Goal: Information Seeking & Learning: Find specific fact

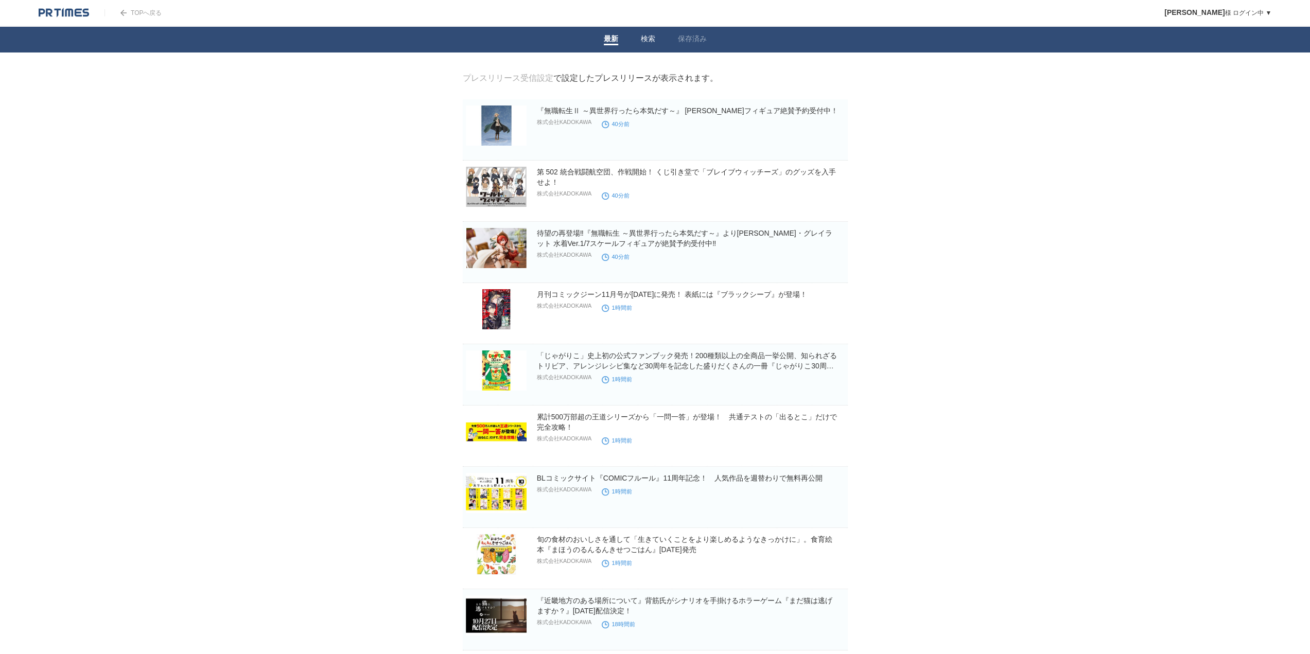
click at [642, 37] on link "検索" at bounding box center [648, 39] width 14 height 11
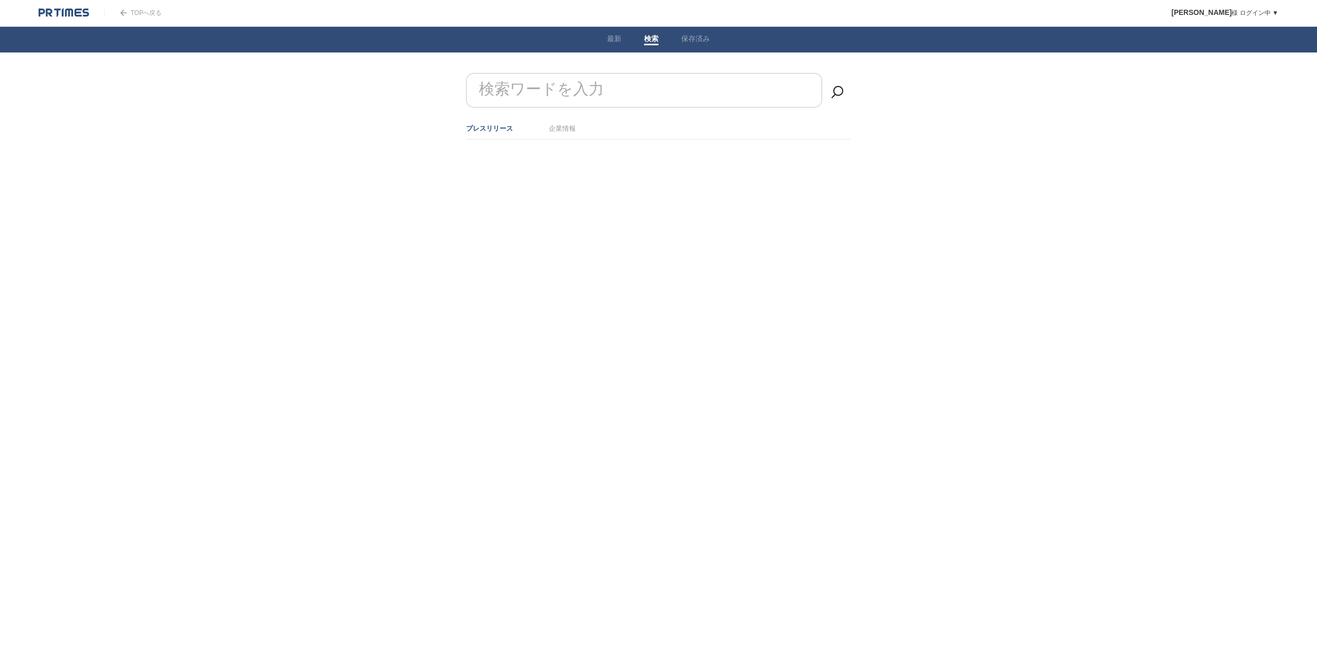
click at [70, 8] on link at bounding box center [64, 12] width 50 height 9
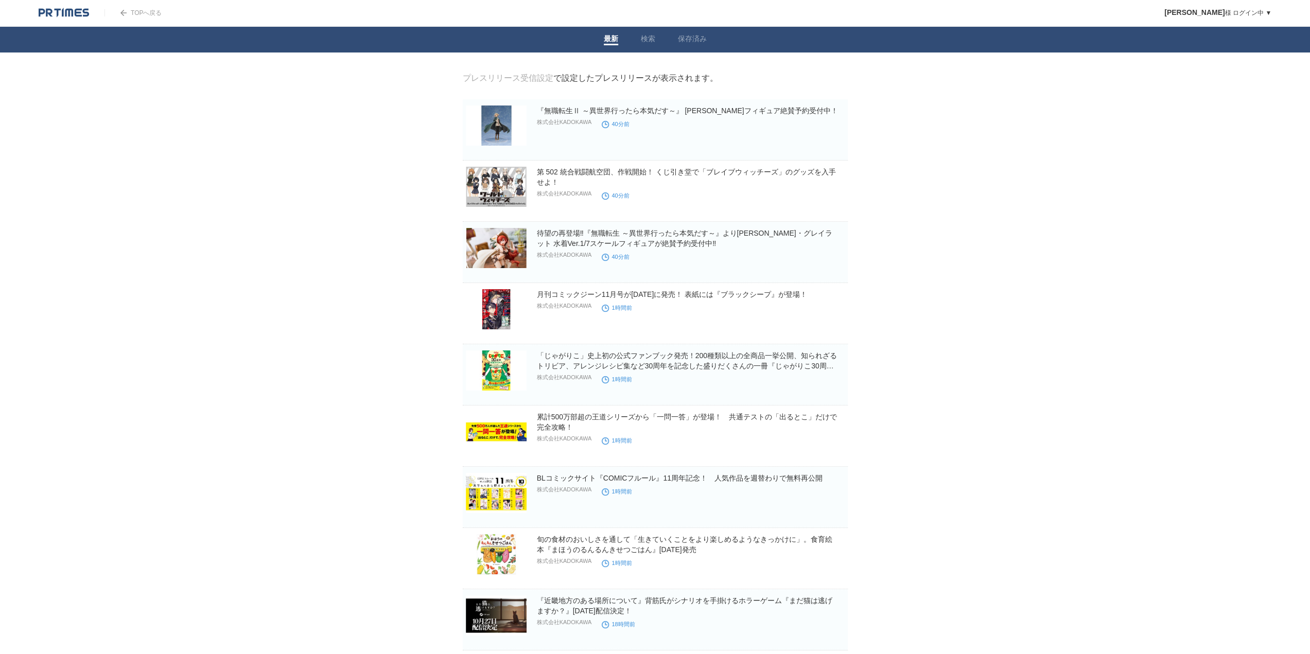
click at [657, 39] on li "検索" at bounding box center [647, 40] width 37 height 26
click at [643, 41] on link "検索" at bounding box center [648, 39] width 14 height 11
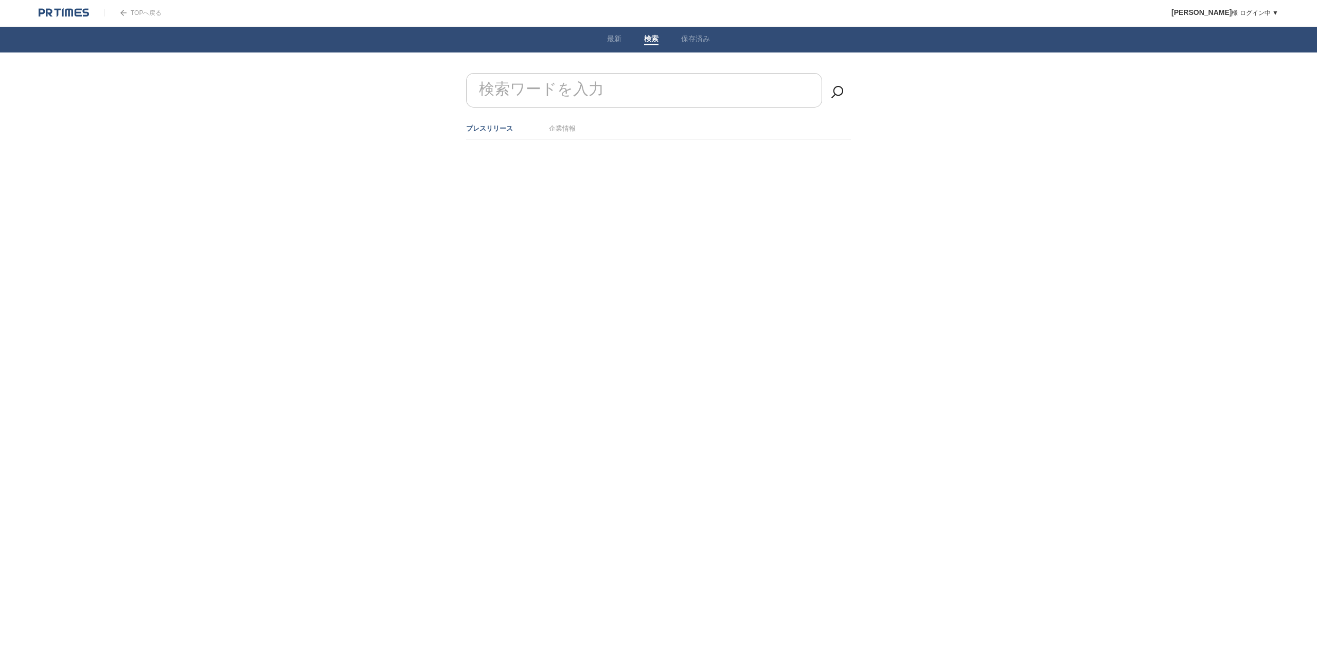
click at [610, 84] on input "検索ワードを入力" at bounding box center [644, 90] width 356 height 34
type input "カカオピッコマ"
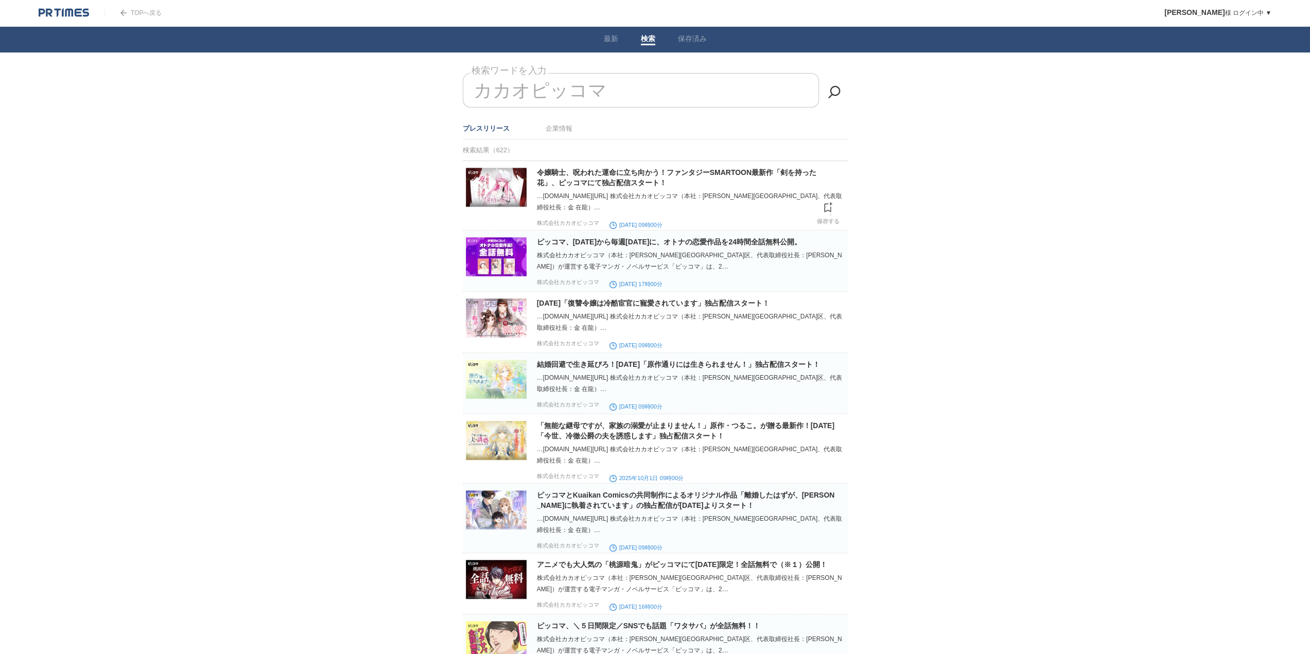
click at [506, 186] on img at bounding box center [496, 187] width 61 height 40
